Goal: Information Seeking & Learning: Learn about a topic

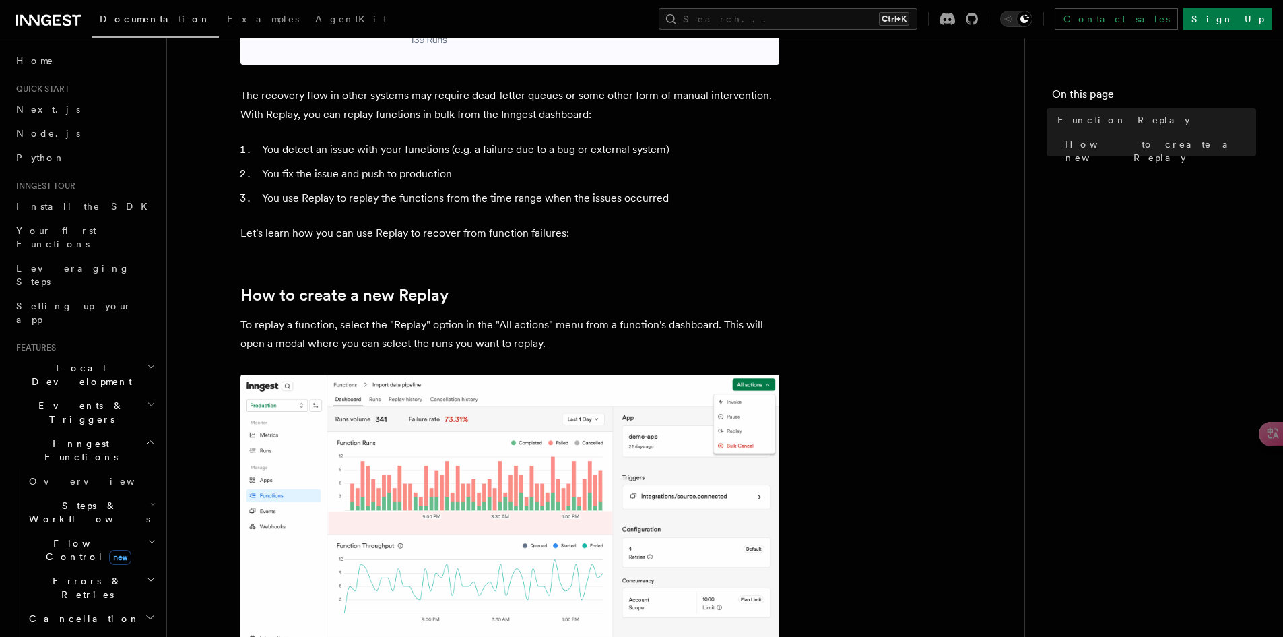
scroll to position [562, 0]
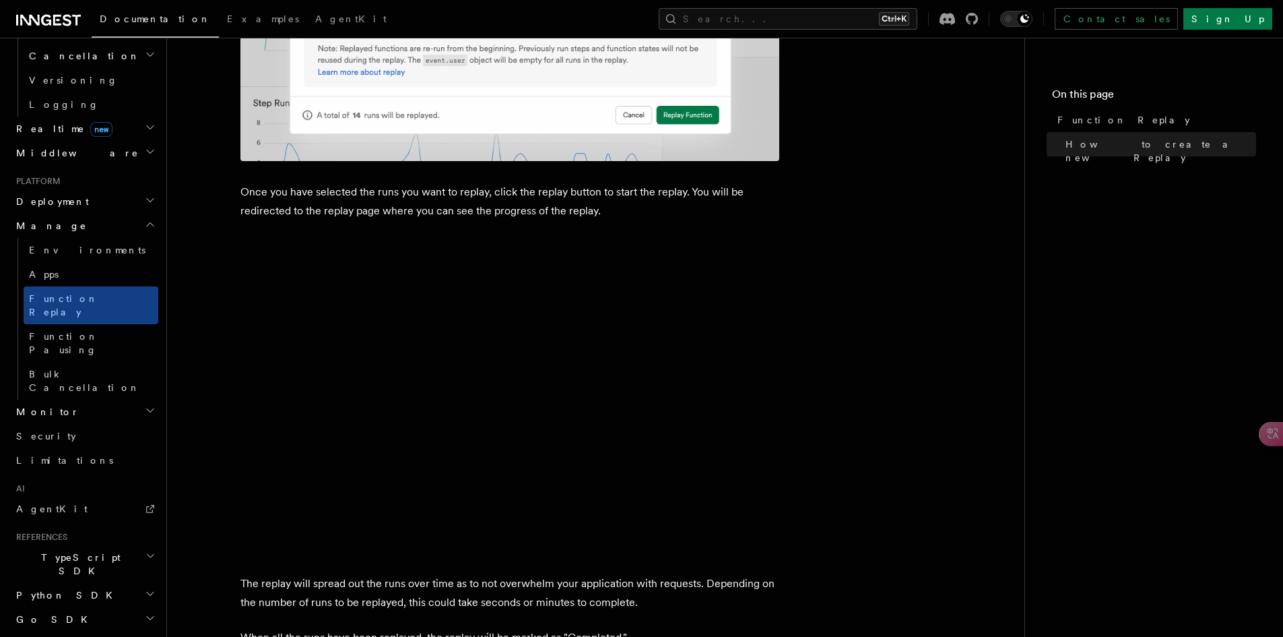
scroll to position [1879, 0]
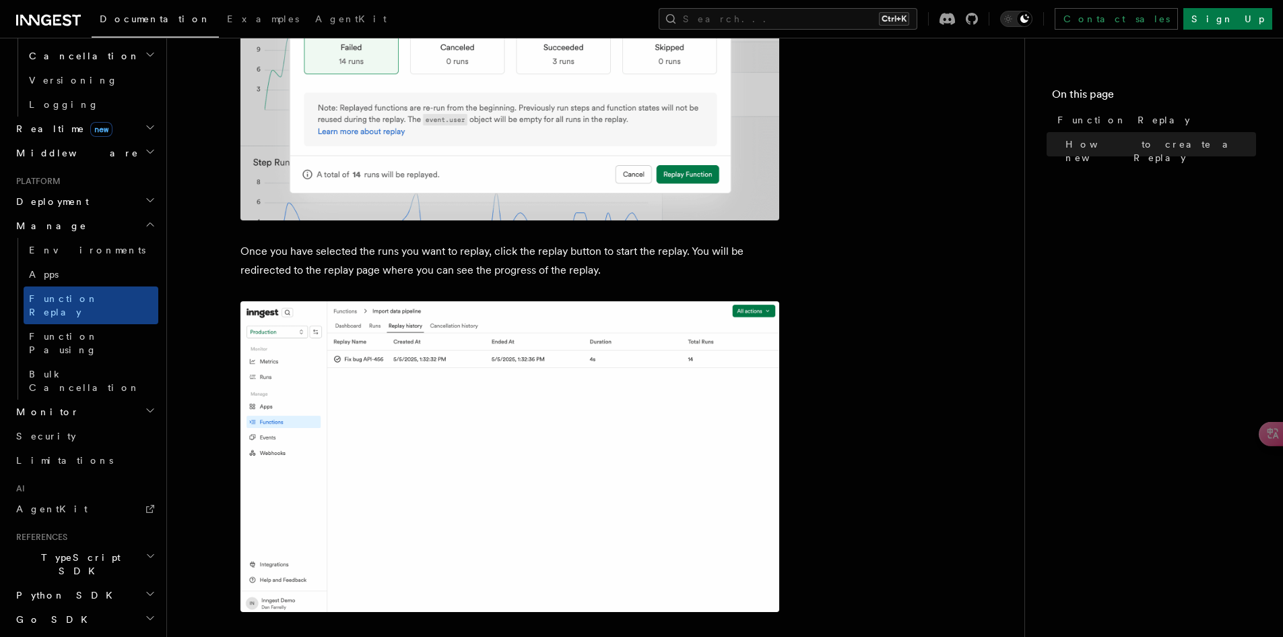
click at [145, 405] on icon "button" at bounding box center [150, 410] width 11 height 11
click at [122, 429] on span "Observability & metrics" at bounding box center [98, 442] width 139 height 27
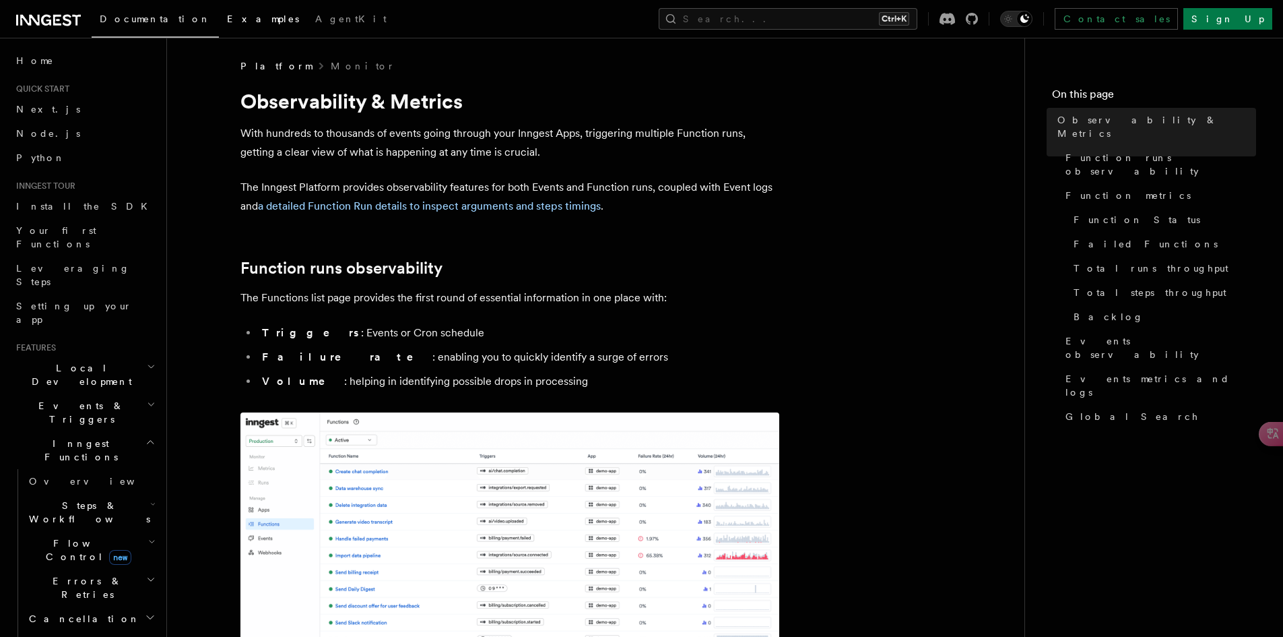
click at [227, 24] on span "Examples" at bounding box center [263, 18] width 72 height 11
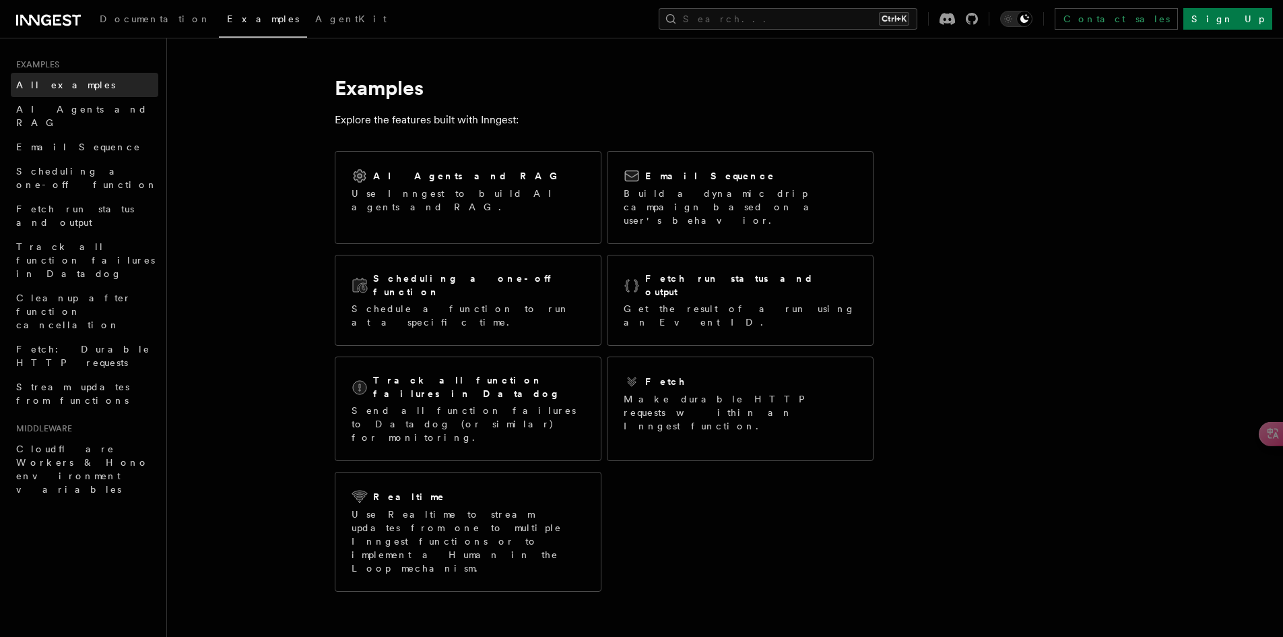
click at [84, 82] on link "All examples" at bounding box center [85, 85] width 148 height 24
click at [101, 109] on link "AI Agents and RAG" at bounding box center [85, 116] width 148 height 38
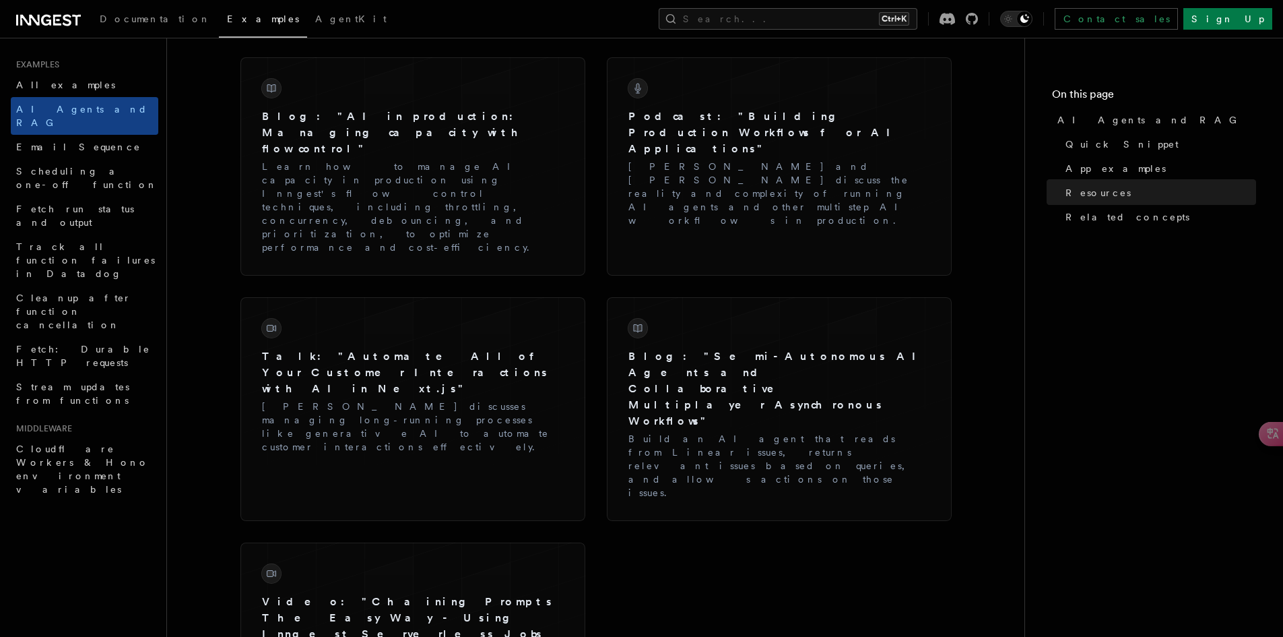
scroll to position [2021, 0]
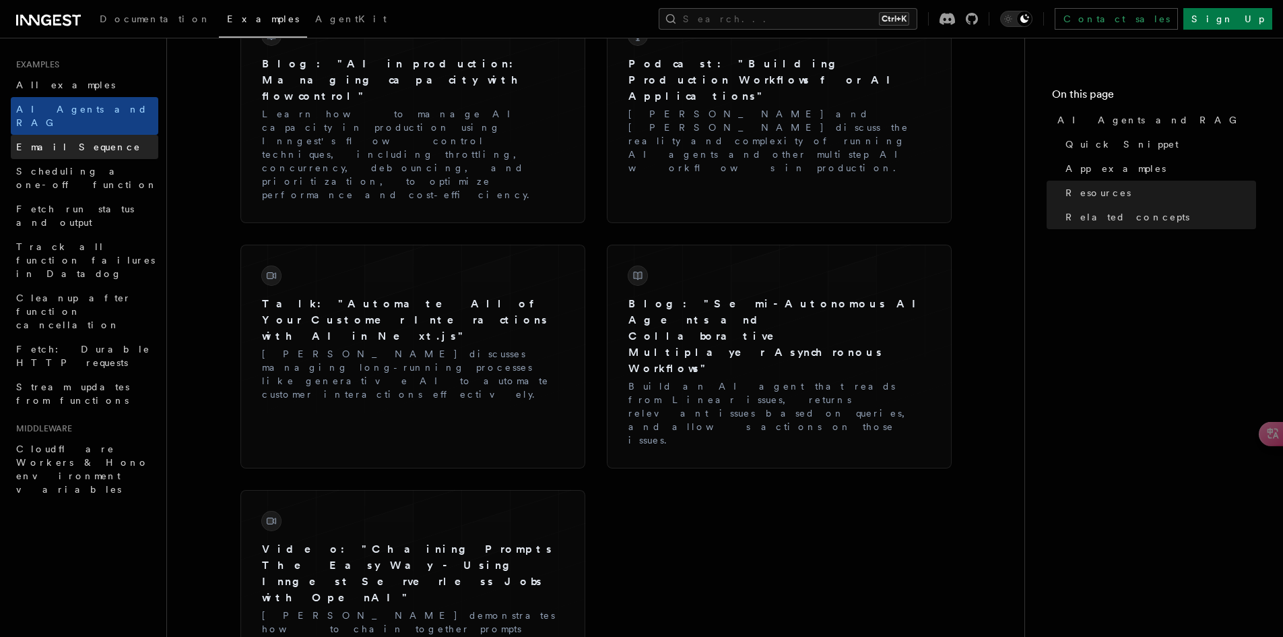
click at [110, 135] on link "Email Sequence" at bounding box center [85, 147] width 148 height 24
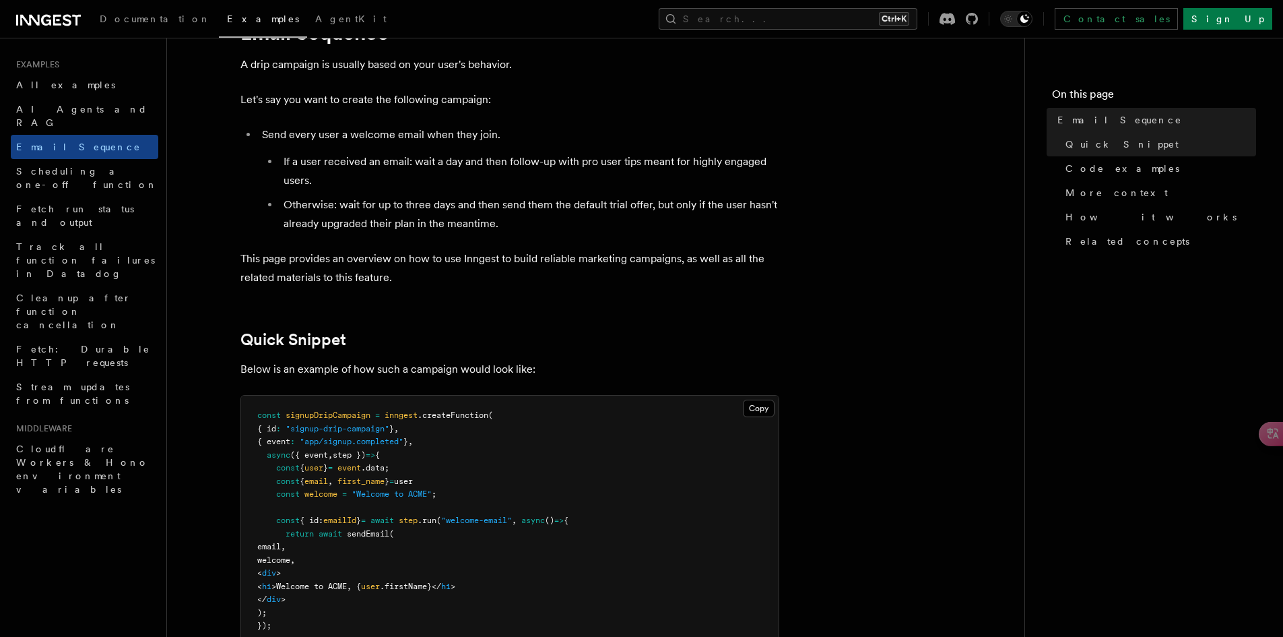
scroll to position [67, 0]
click at [148, 159] on link "Scheduling a one-off function" at bounding box center [85, 178] width 148 height 38
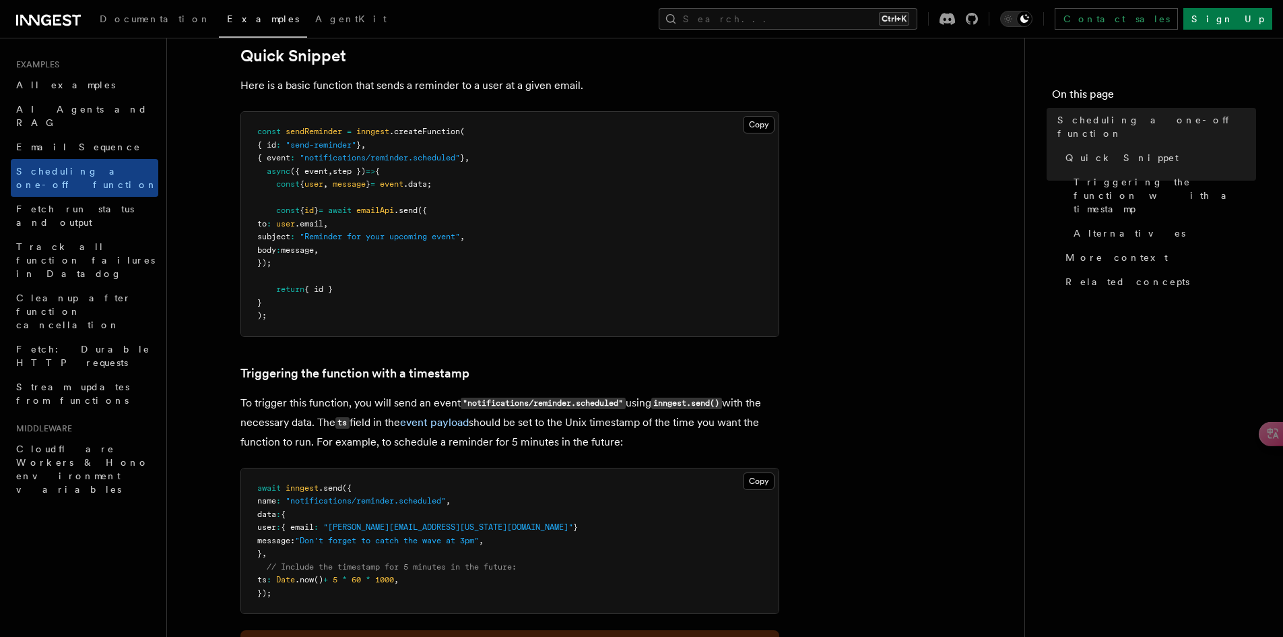
scroll to position [404, 0]
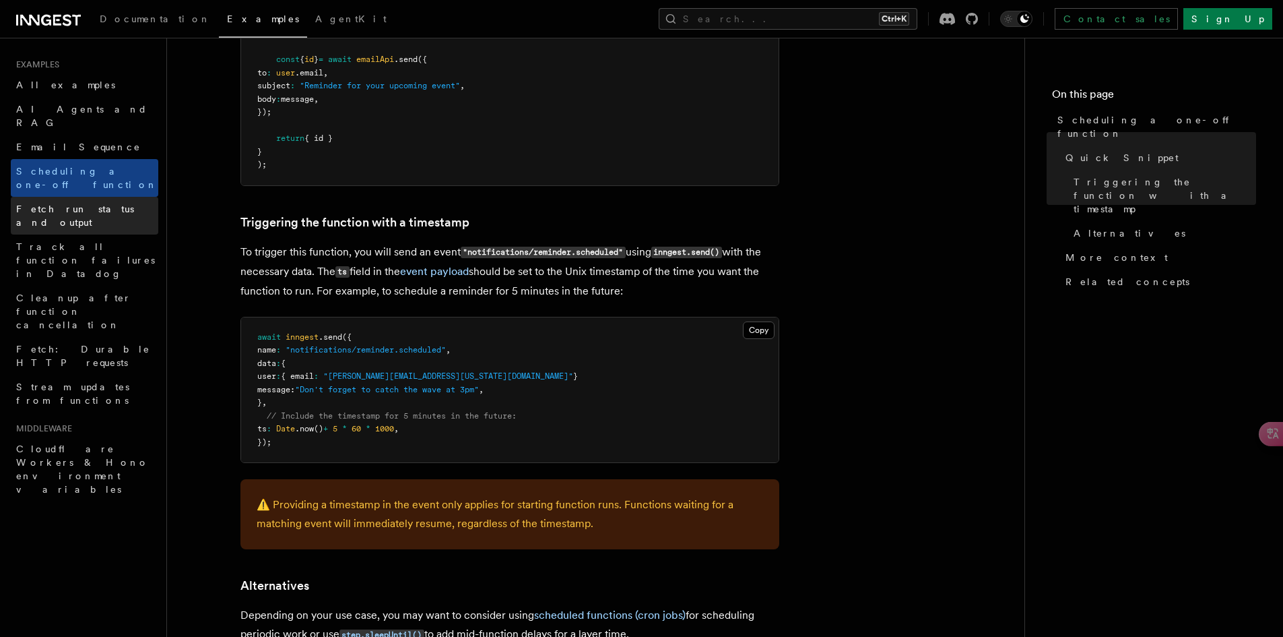
click at [122, 203] on span "Fetch run status and output" at bounding box center [75, 215] width 118 height 24
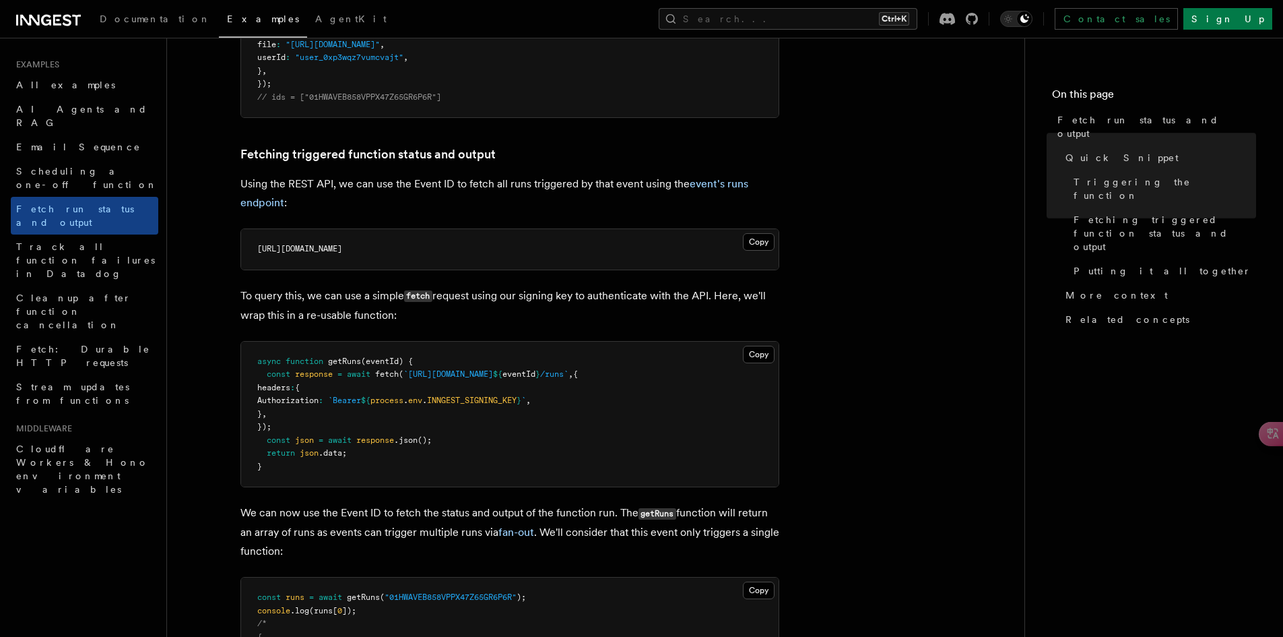
scroll to position [808, 0]
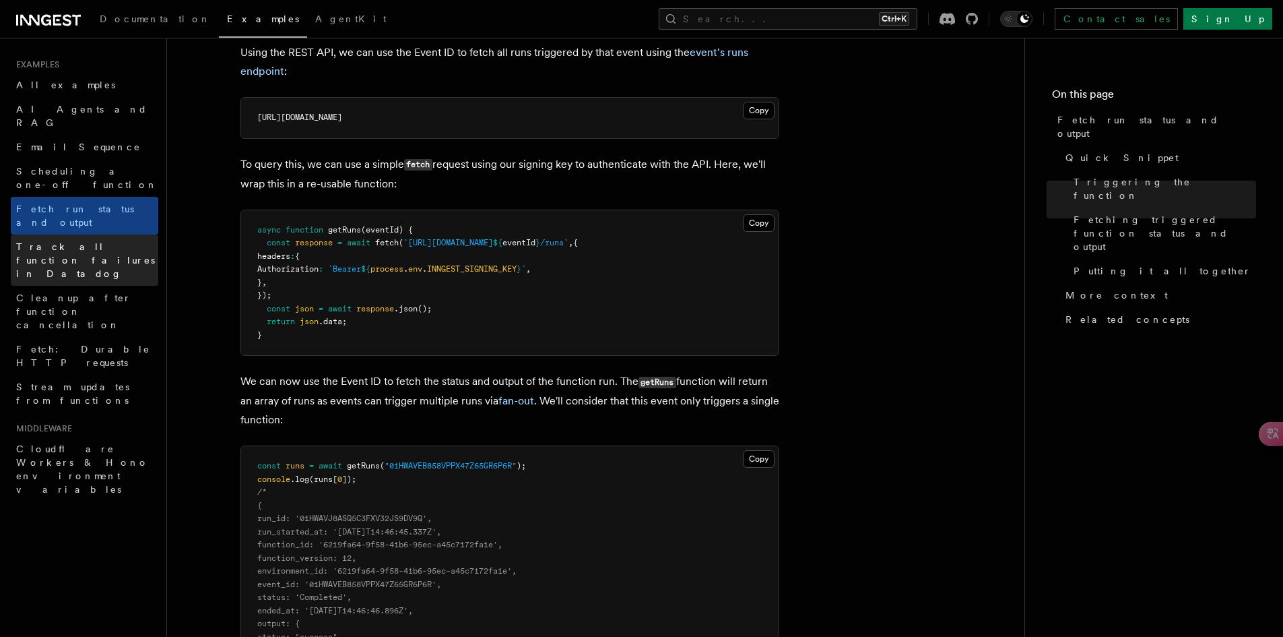
click at [118, 234] on link "Track all function failures in Datadog" at bounding box center [85, 259] width 148 height 51
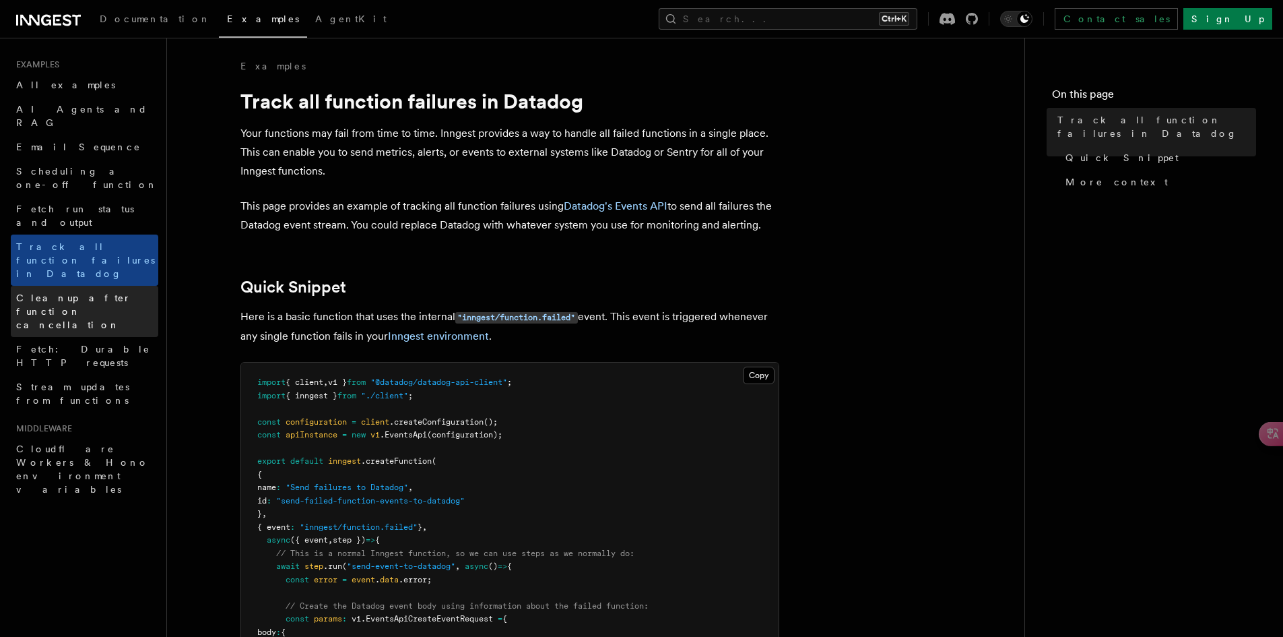
click at [129, 286] on link "Cleanup after function cancellation" at bounding box center [85, 311] width 148 height 51
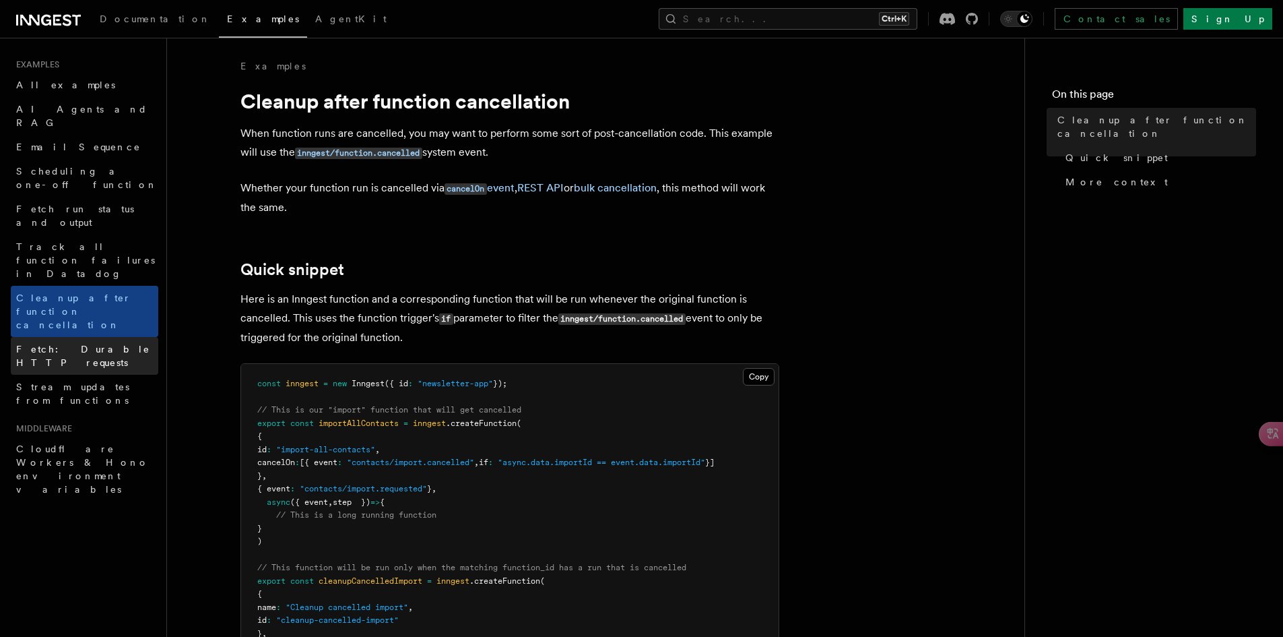
click at [130, 344] on span "Fetch: Durable HTTP requests" at bounding box center [83, 356] width 134 height 24
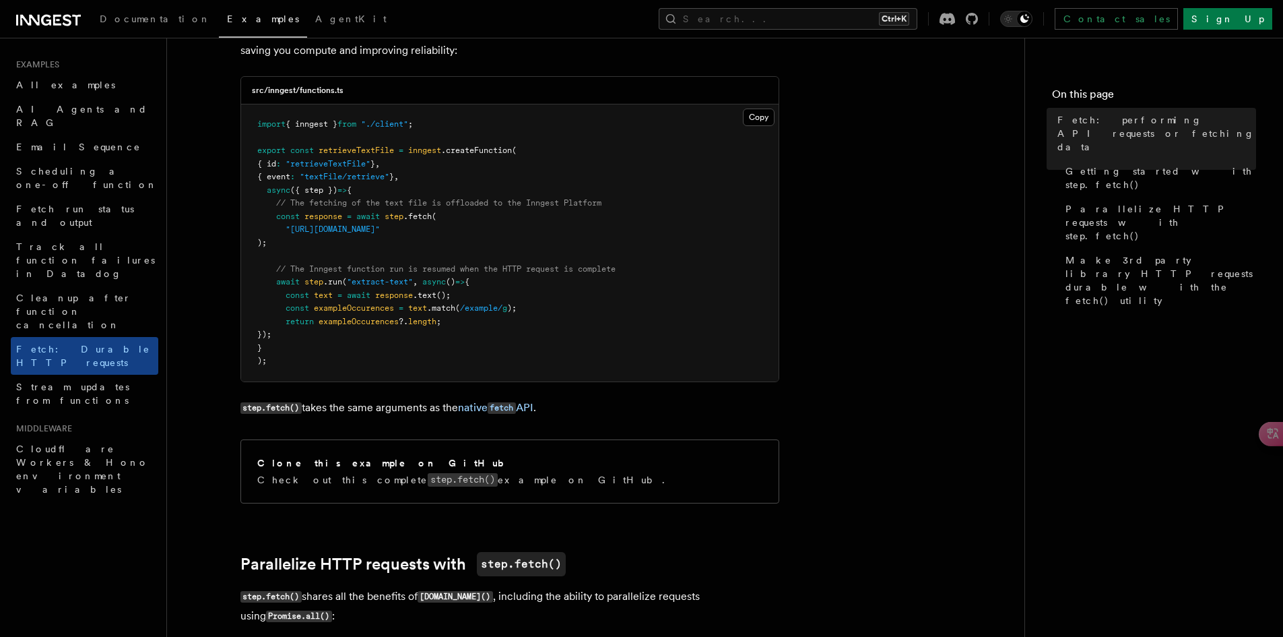
scroll to position [269, 0]
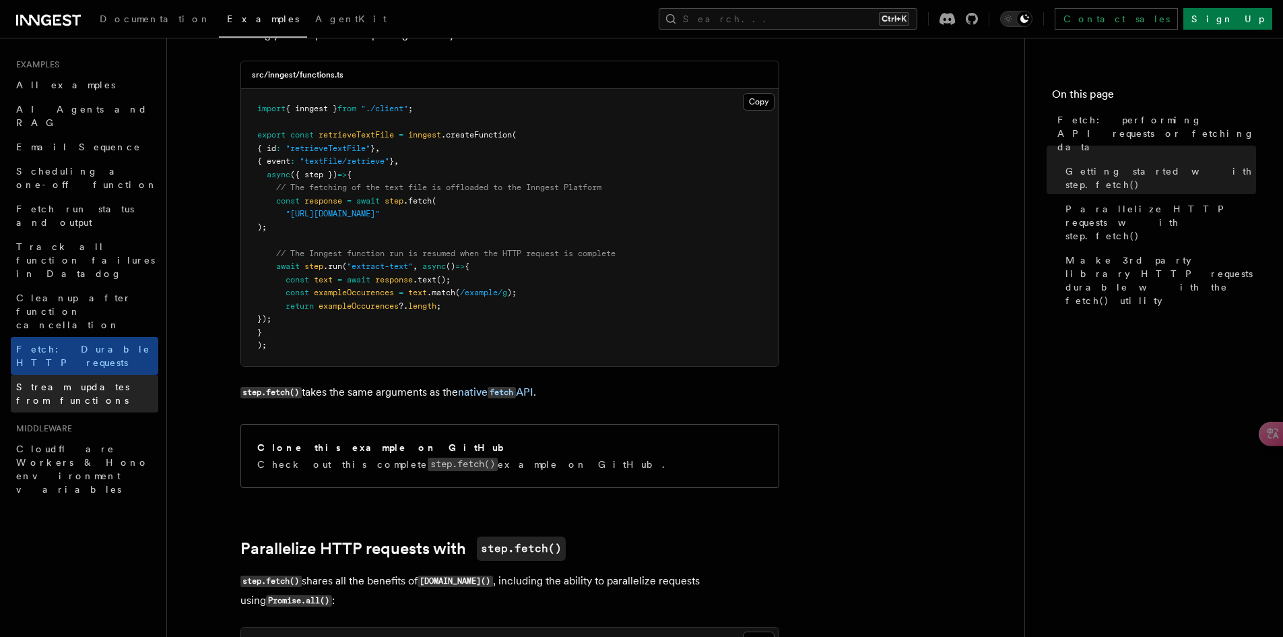
click at [127, 380] on span "Stream updates from functions" at bounding box center [87, 393] width 142 height 27
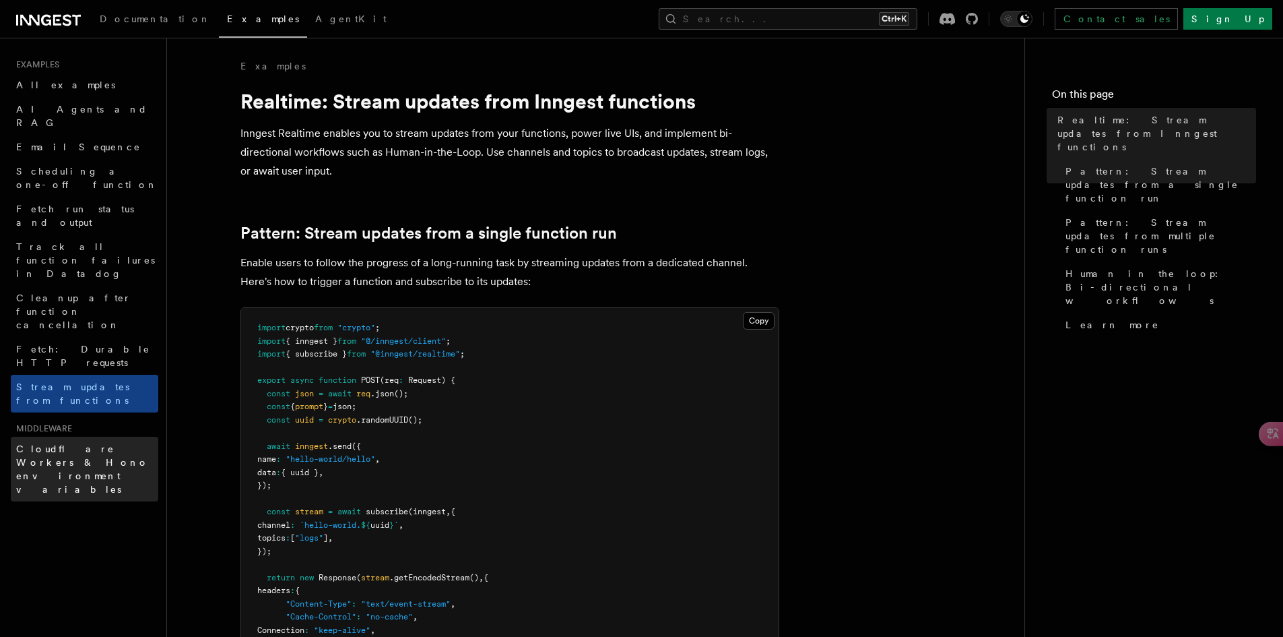
click at [127, 443] on span "Cloudflare Workers & Hono environment variables" at bounding box center [82, 468] width 133 height 51
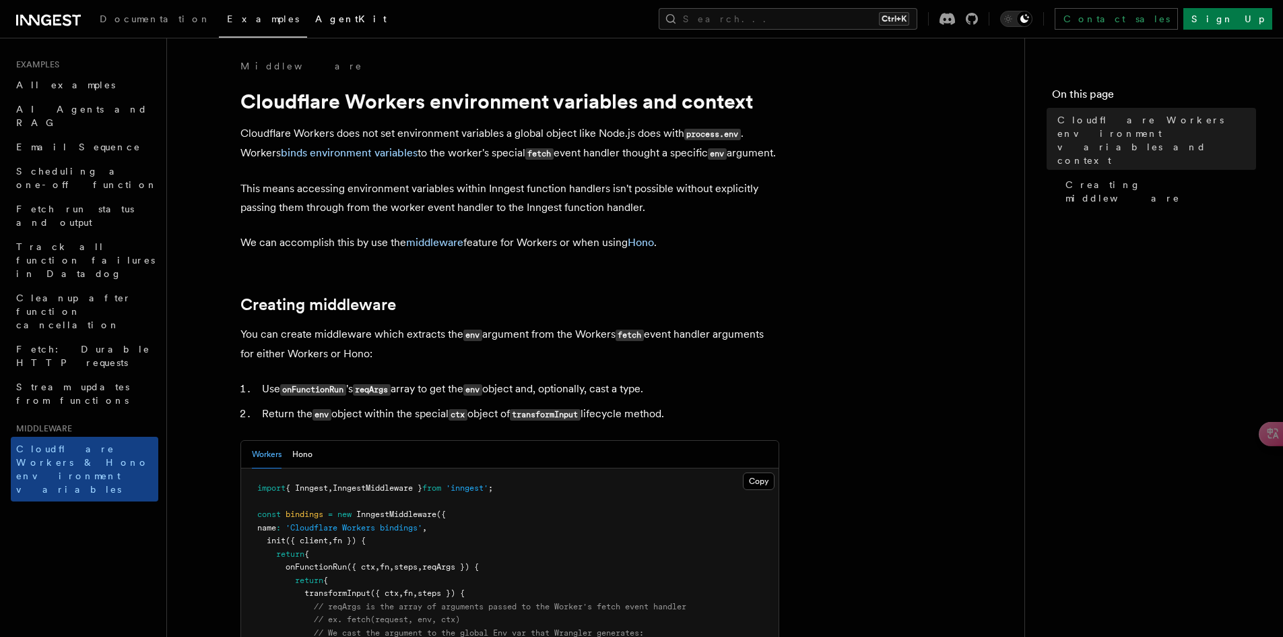
click at [315, 20] on span "AgentKit" at bounding box center [350, 18] width 71 height 11
